Goal: Find specific page/section: Find specific page/section

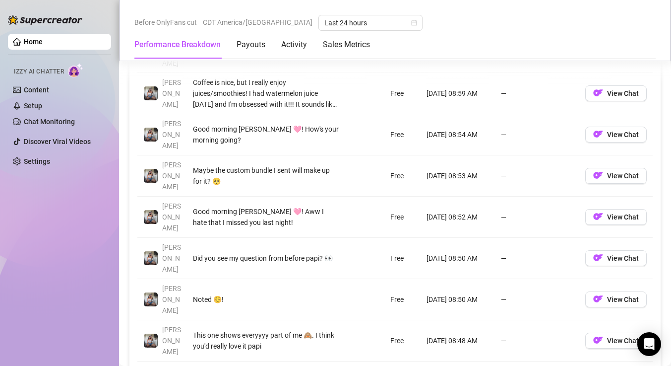
scroll to position [1103, 0]
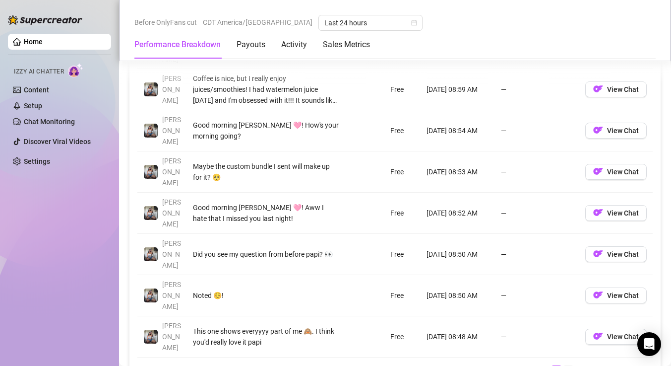
click at [563, 365] on link "2" at bounding box center [568, 371] width 11 height 11
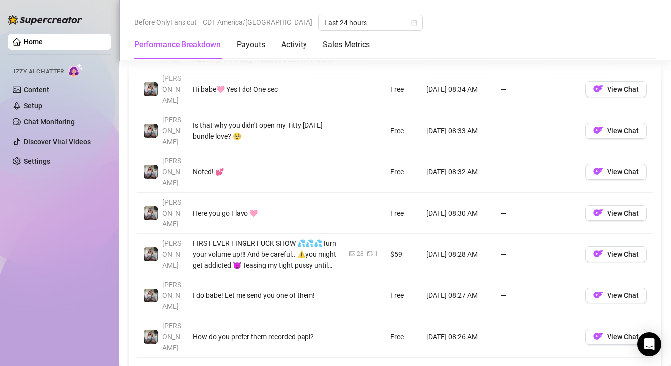
click at [553, 316] on td "—" at bounding box center [537, 336] width 84 height 41
click at [553, 297] on div "Account Message Media Price When Sent When Purchased [PERSON_NAME] get where yo…" at bounding box center [394, 151] width 515 height 451
click at [553, 365] on link "1" at bounding box center [556, 371] width 11 height 11
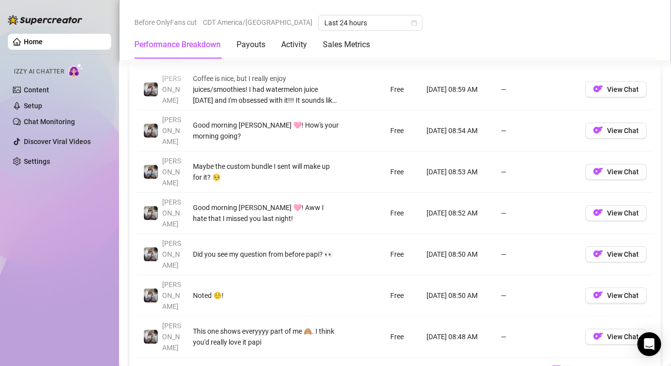
click at [565, 365] on link "2" at bounding box center [568, 371] width 11 height 11
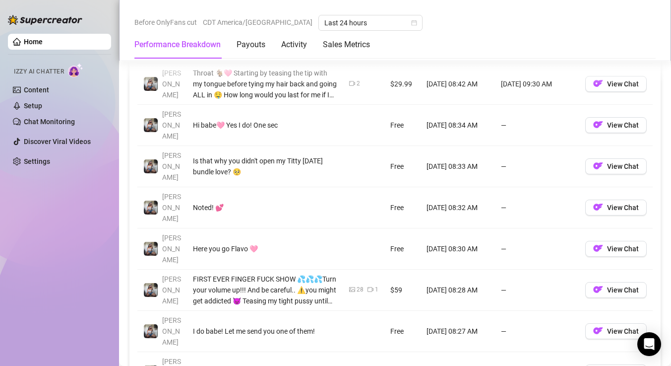
scroll to position [1067, 0]
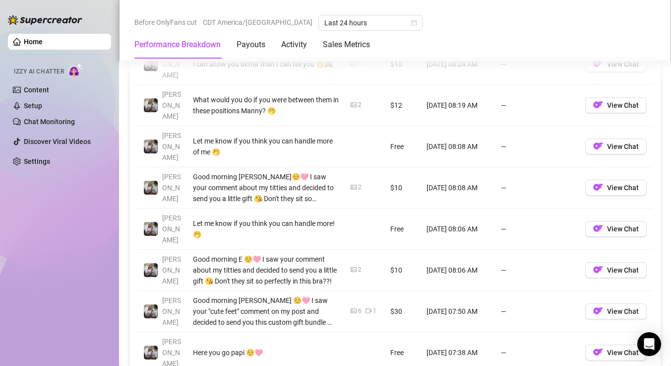
scroll to position [1091, 0]
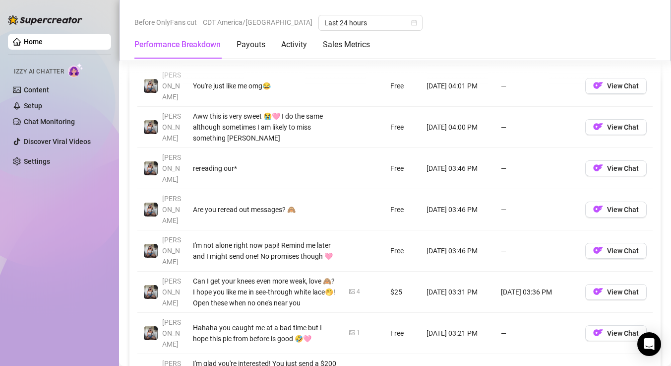
scroll to position [1066, 0]
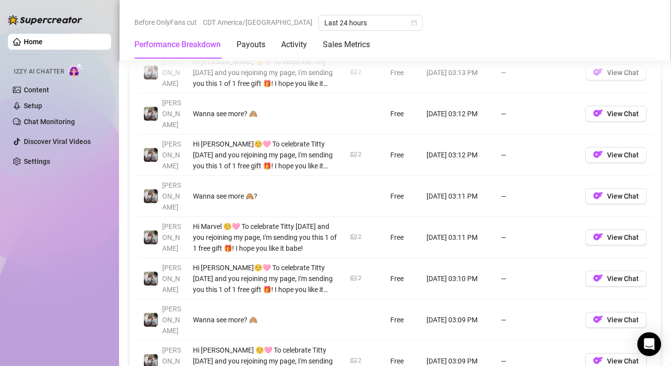
scroll to position [1080, 0]
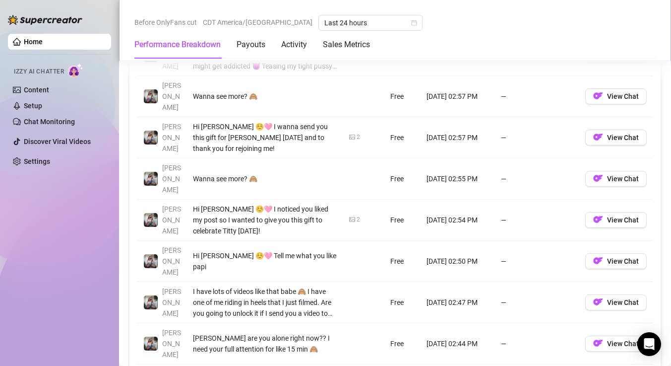
scroll to position [1058, 0]
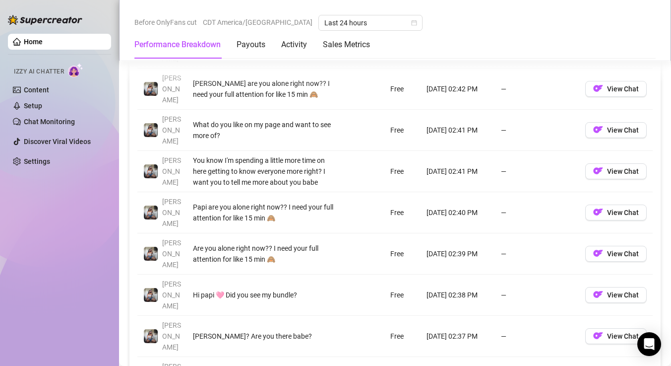
scroll to position [1039, 0]
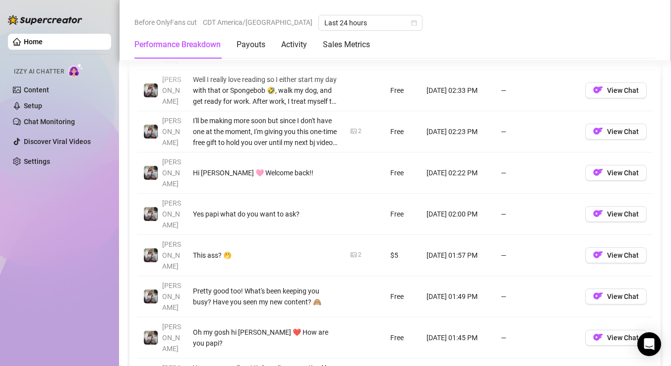
scroll to position [1022, 0]
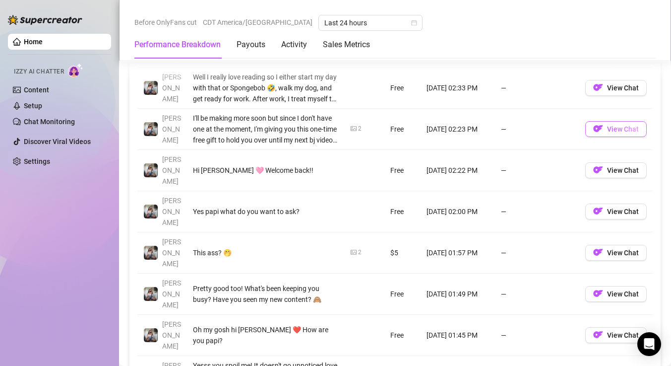
click at [604, 121] on button "View Chat" at bounding box center [616, 129] width 62 height 16
